Goal: Browse casually

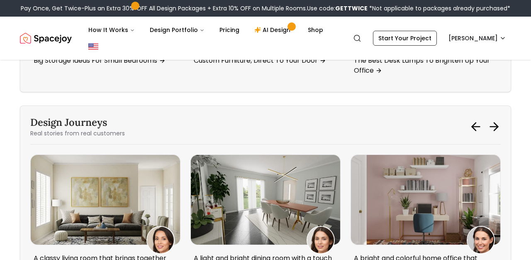
scroll to position [2574, 0]
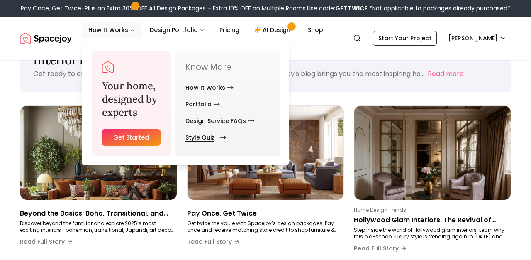
click at [208, 138] on link "Style Quiz" at bounding box center [204, 137] width 37 height 17
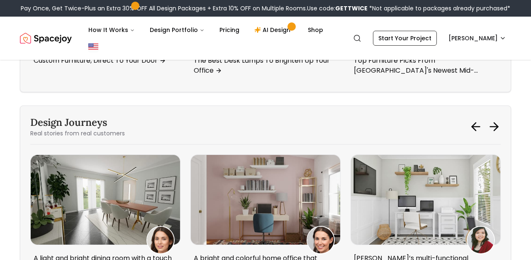
scroll to position [2574, 0]
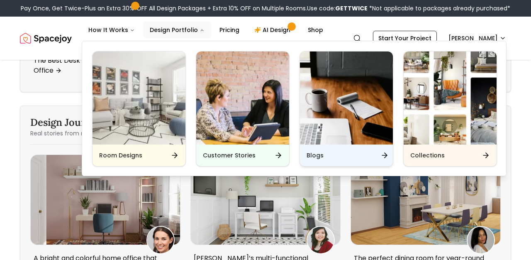
click at [311, 151] on div "Blogs" at bounding box center [346, 155] width 93 height 22
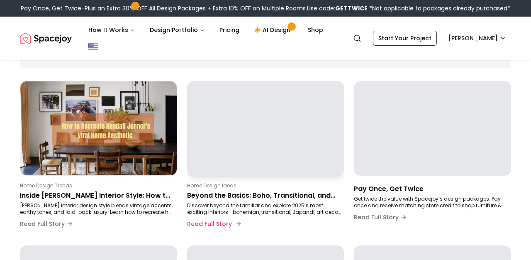
scroll to position [70, 0]
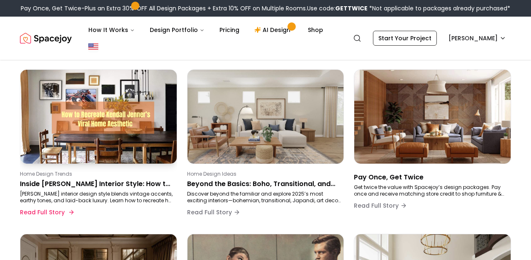
click at [60, 185] on p "Inside [PERSON_NAME] Interior Style: How to Bring Her Serene, Vintage-Meets-Lux…" at bounding box center [97, 184] width 154 height 10
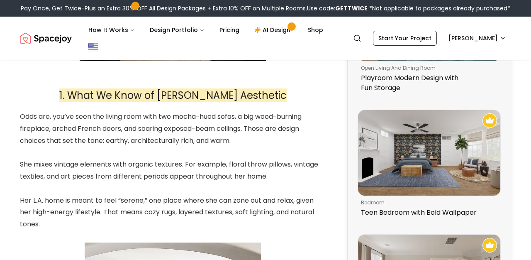
scroll to position [502, 0]
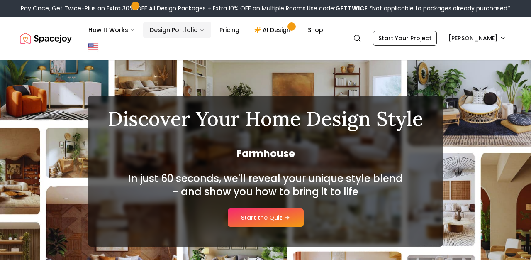
scroll to position [34, 0]
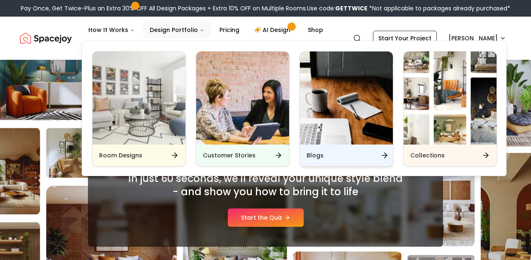
click at [363, 157] on div "Blogs" at bounding box center [346, 155] width 93 height 22
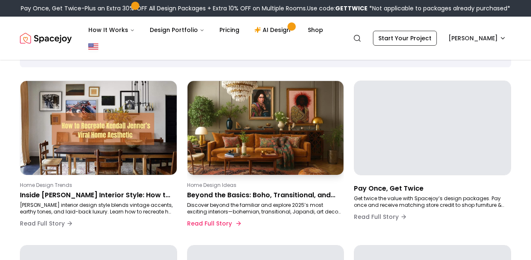
scroll to position [60, 0]
